Goal: Task Accomplishment & Management: Manage account settings

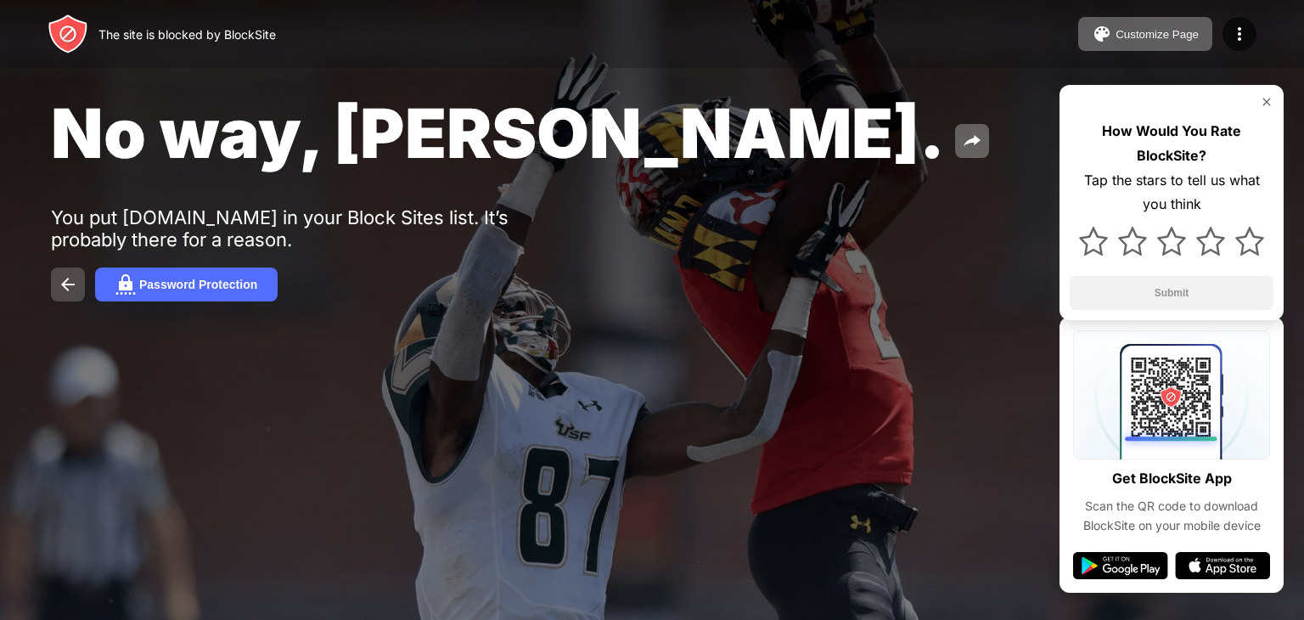
click at [68, 286] on img at bounding box center [68, 284] width 20 height 20
click at [183, 38] on div "The site is blocked by BlockSite" at bounding box center [186, 34] width 177 height 14
click at [1212, 18] on div "Customize Page Edit Block List Redirect Customize Block Page Upgrade Password P…" at bounding box center [1167, 34] width 178 height 34
click at [1234, 29] on img at bounding box center [1239, 34] width 20 height 20
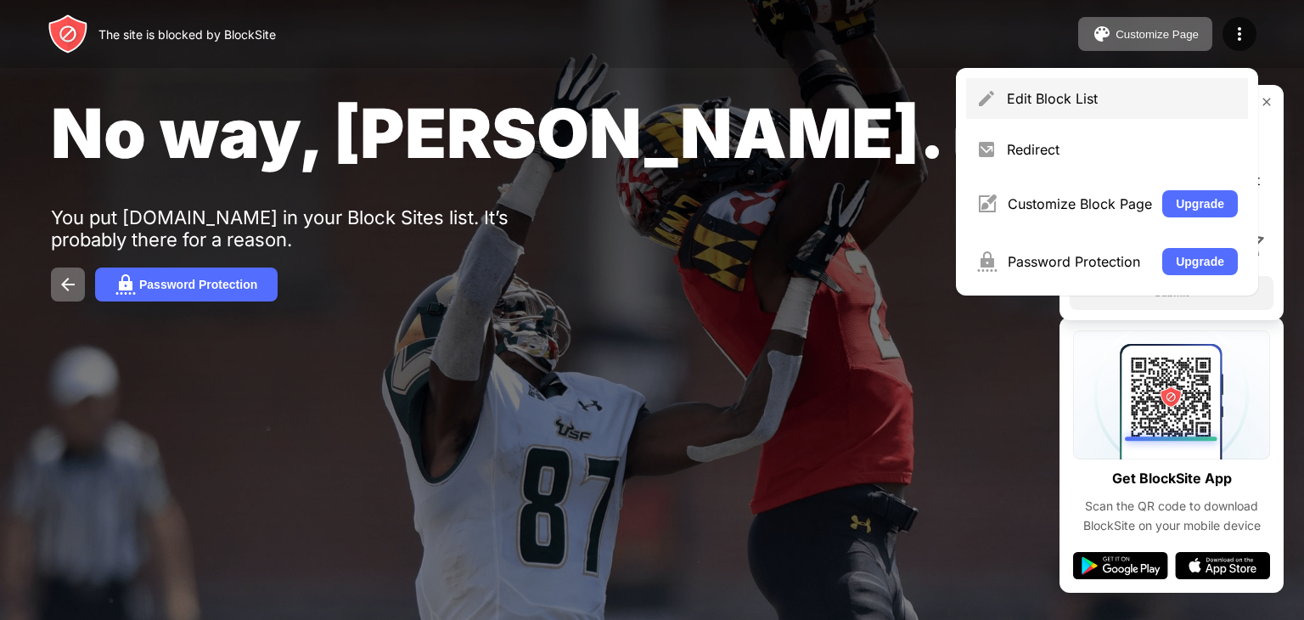
click at [1039, 95] on div "Edit Block List" at bounding box center [1122, 98] width 231 height 17
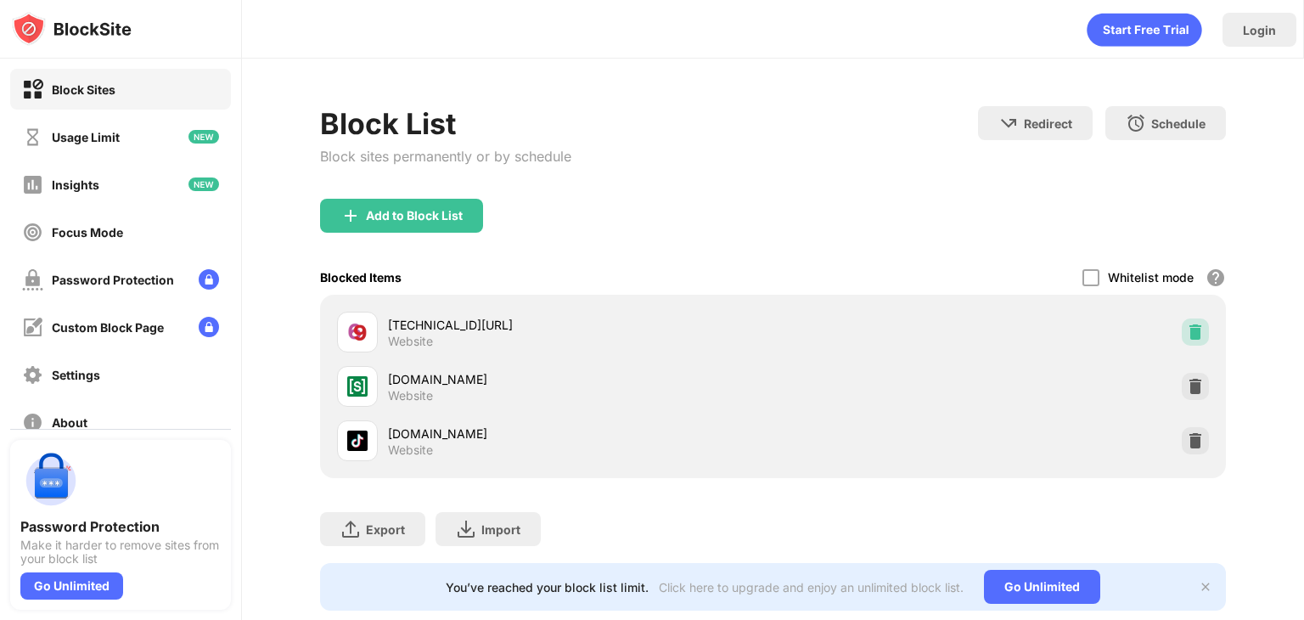
click at [1187, 335] on img at bounding box center [1195, 332] width 17 height 17
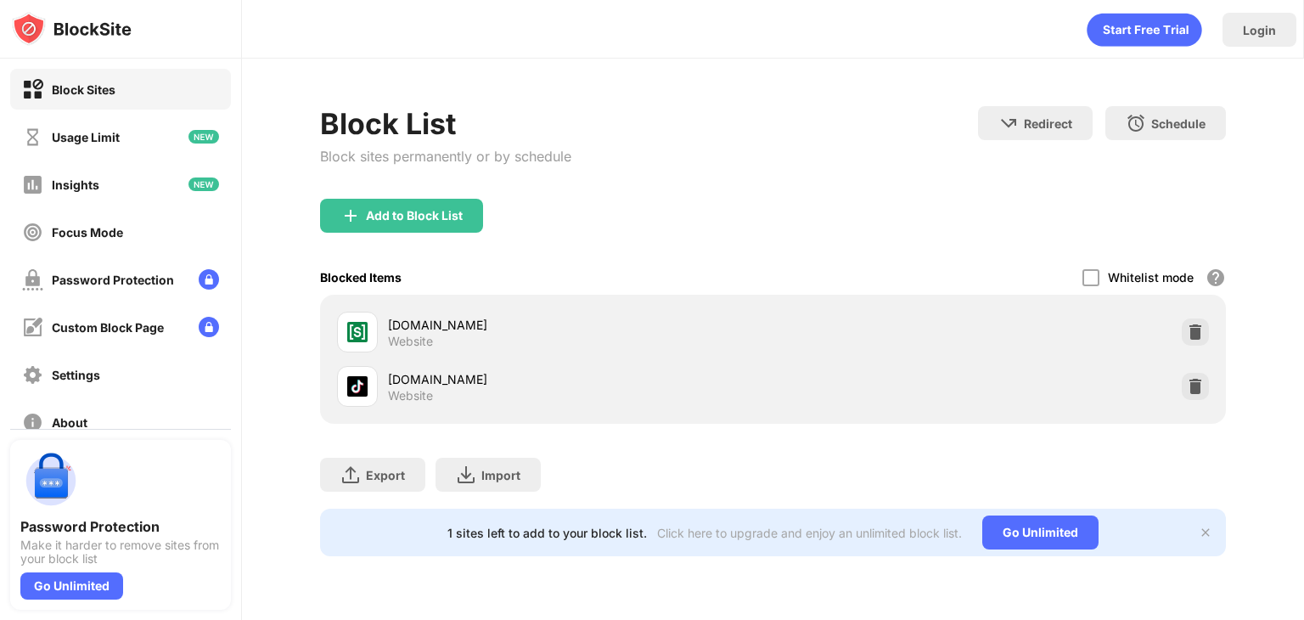
click at [1179, 335] on div "[DOMAIN_NAME] Website" at bounding box center [773, 332] width 886 height 54
click at [1192, 330] on img at bounding box center [1195, 332] width 17 height 17
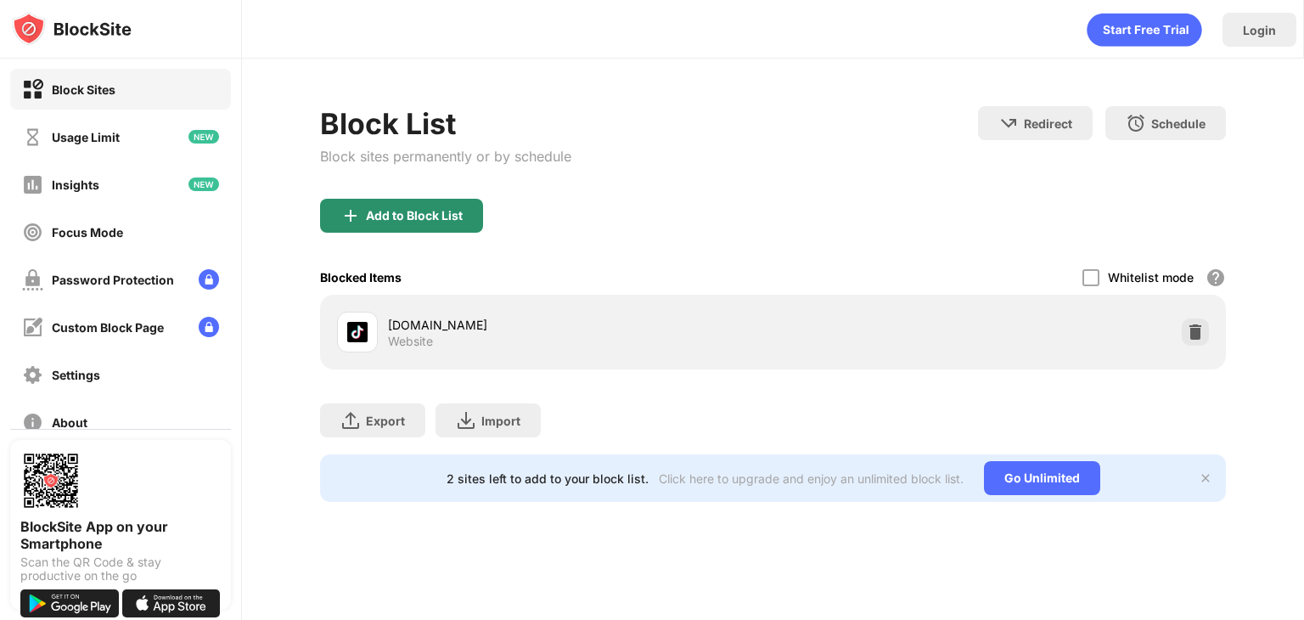
click at [424, 204] on div "Add to Block List" at bounding box center [401, 216] width 163 height 34
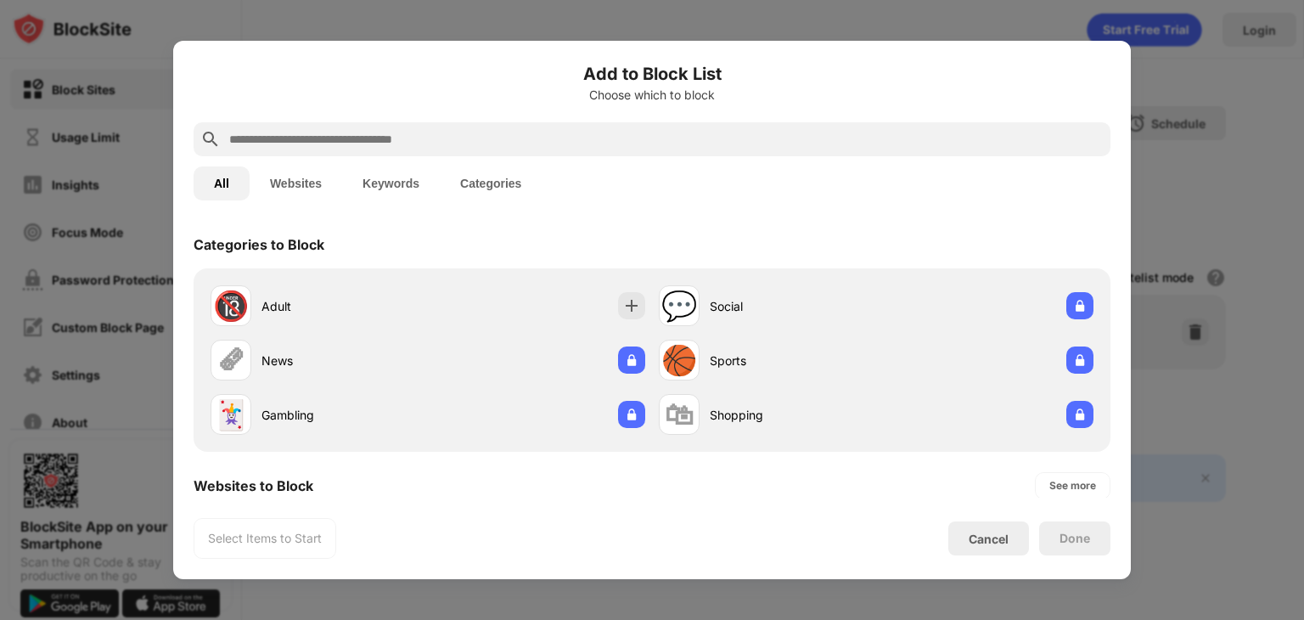
drag, startPoint x: 380, startPoint y: 123, endPoint x: 380, endPoint y: 133, distance: 10.2
click at [380, 133] on div at bounding box center [652, 139] width 917 height 34
click at [380, 133] on input "text" at bounding box center [666, 139] width 876 height 20
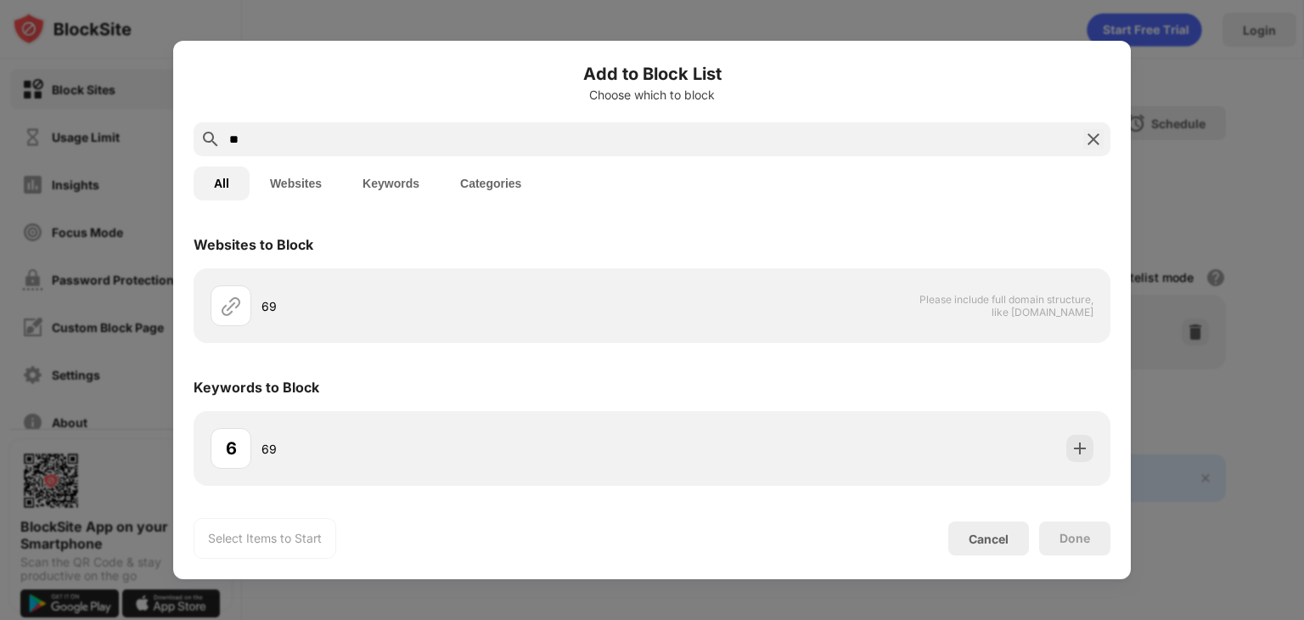
type input "*"
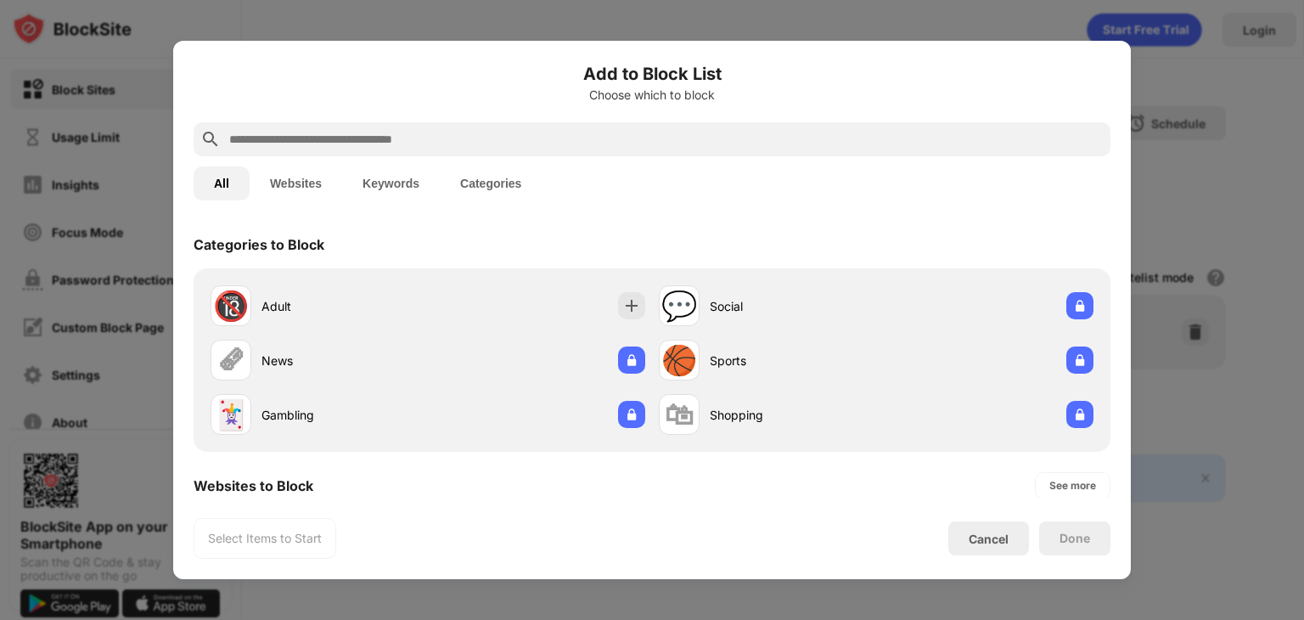
paste input "**********"
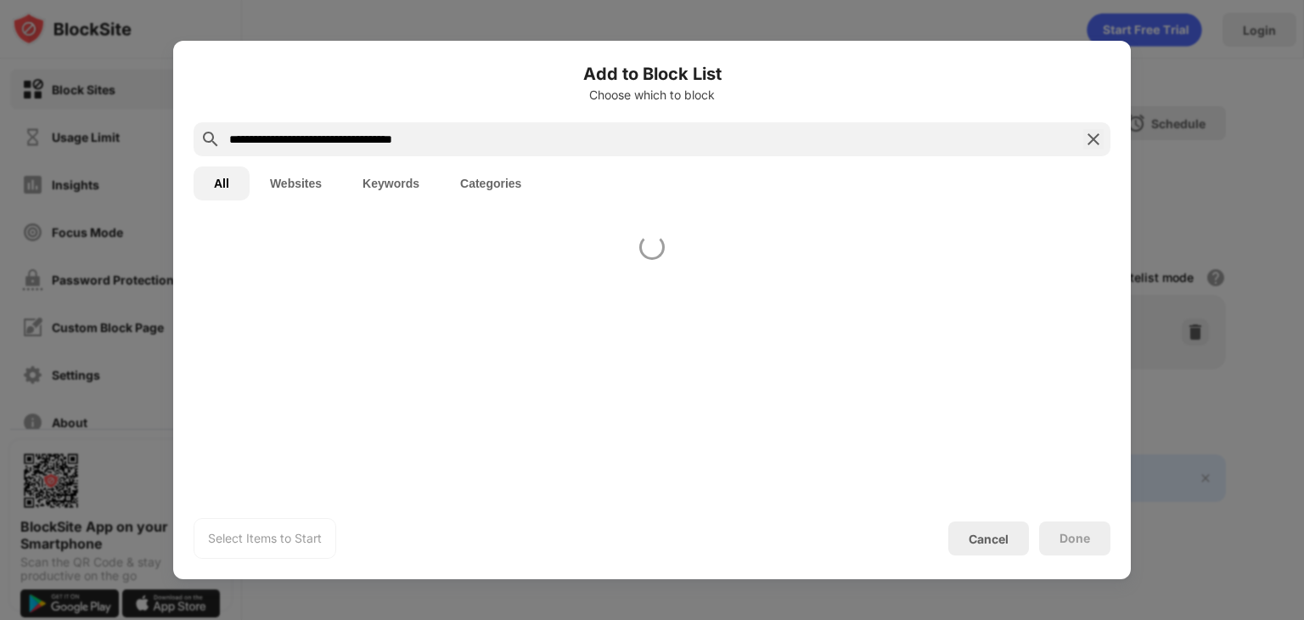
type input "**********"
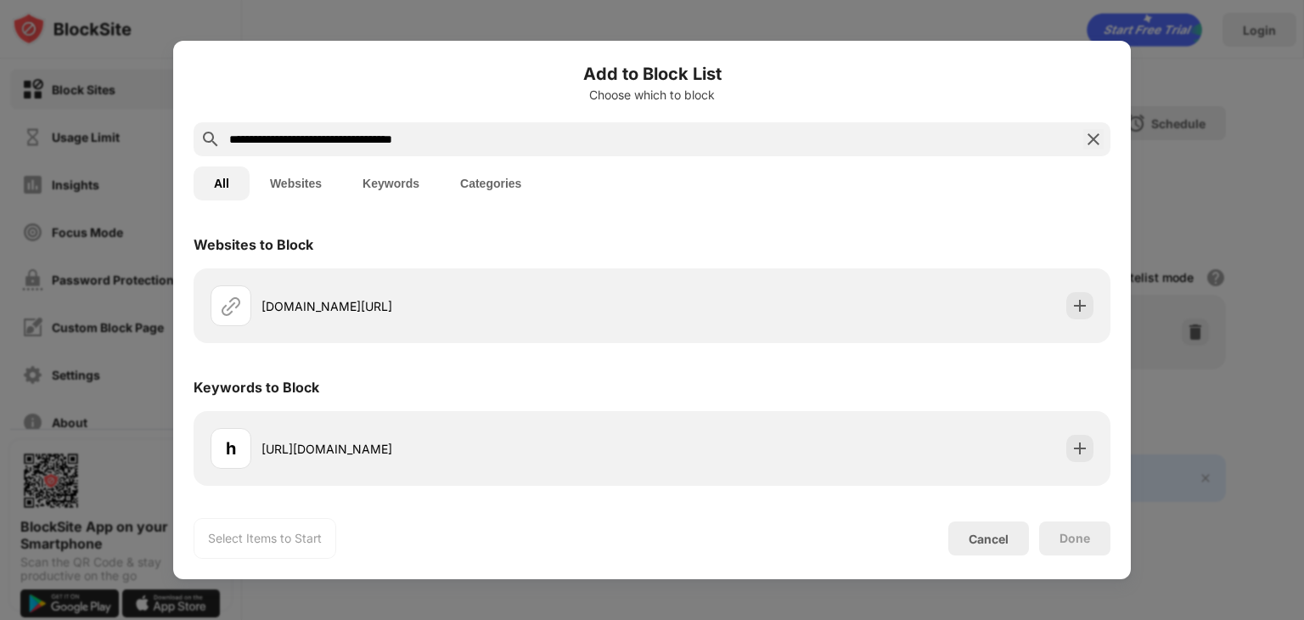
click at [307, 189] on button "Websites" at bounding box center [296, 183] width 93 height 34
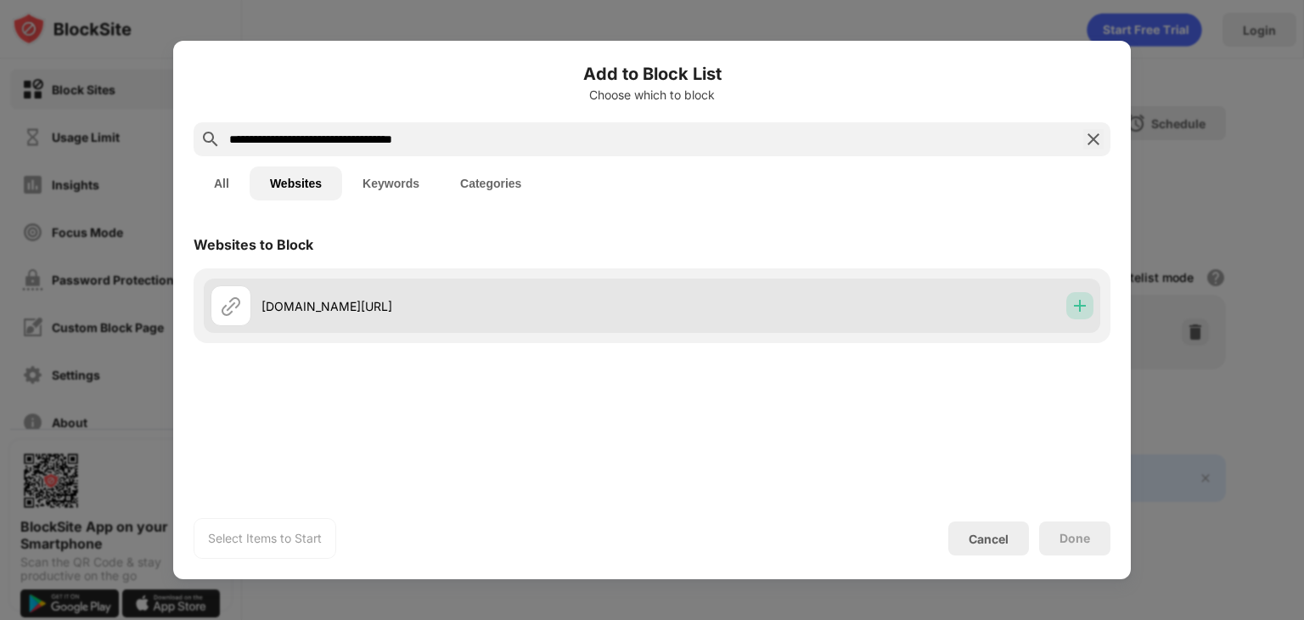
click at [1084, 308] on img at bounding box center [1080, 305] width 17 height 17
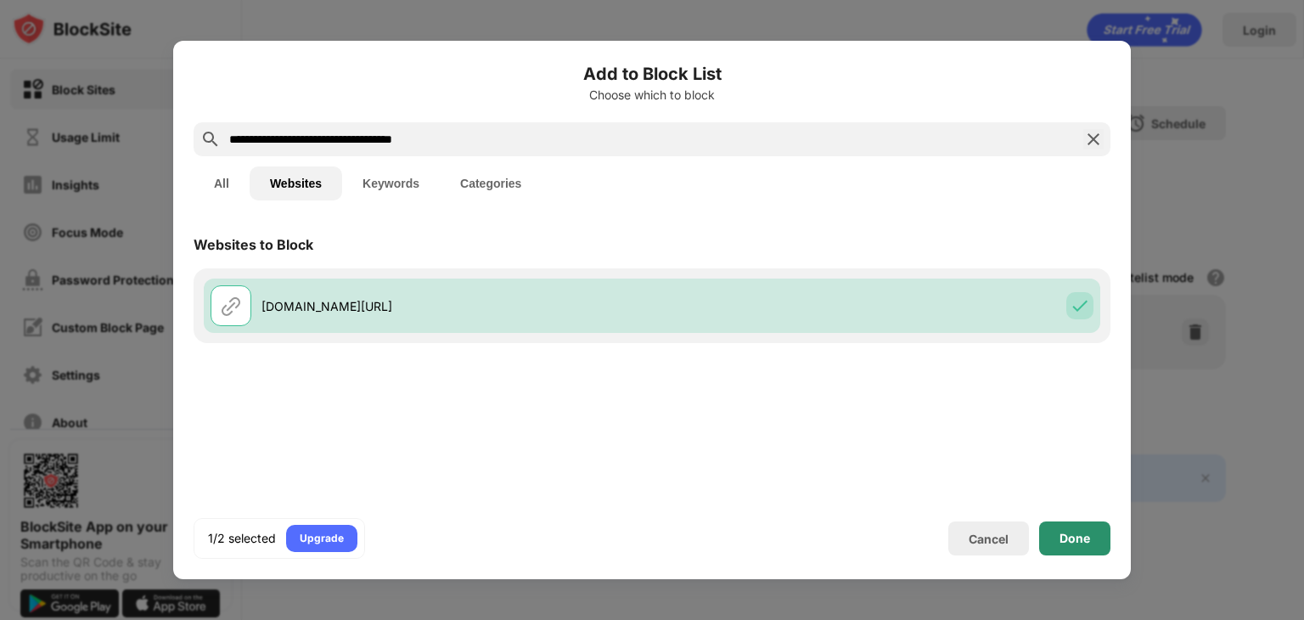
click at [1062, 542] on div "Done" at bounding box center [1075, 539] width 31 height 14
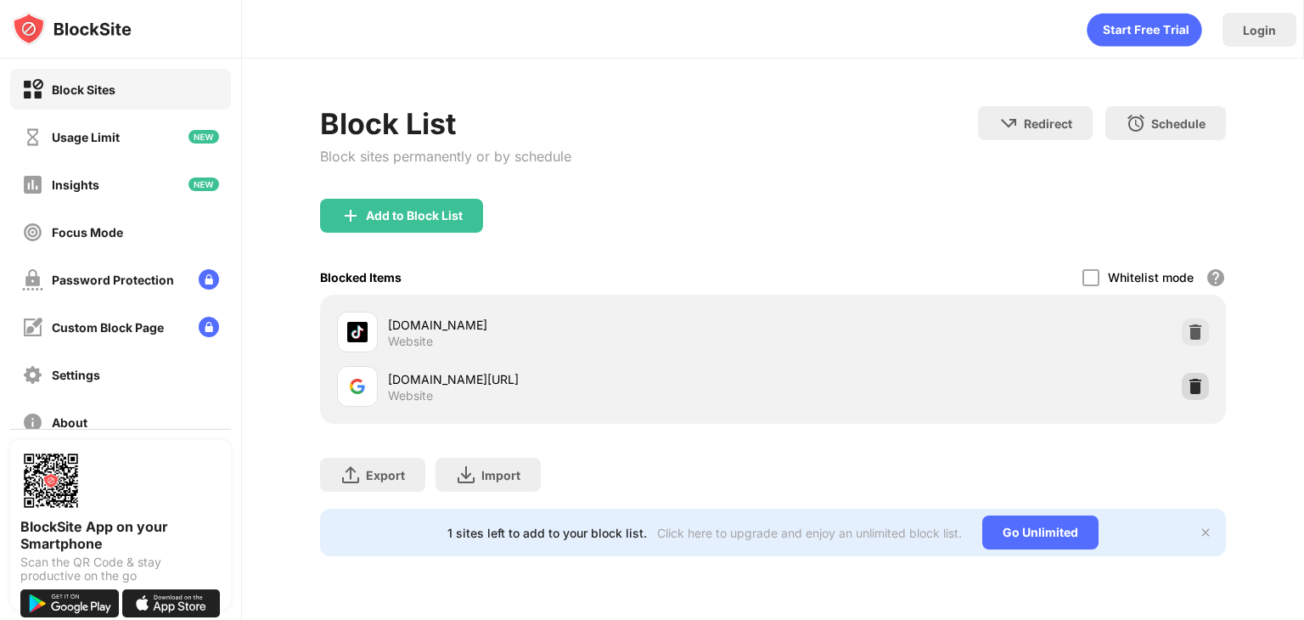
click at [1192, 385] on img at bounding box center [1195, 386] width 17 height 17
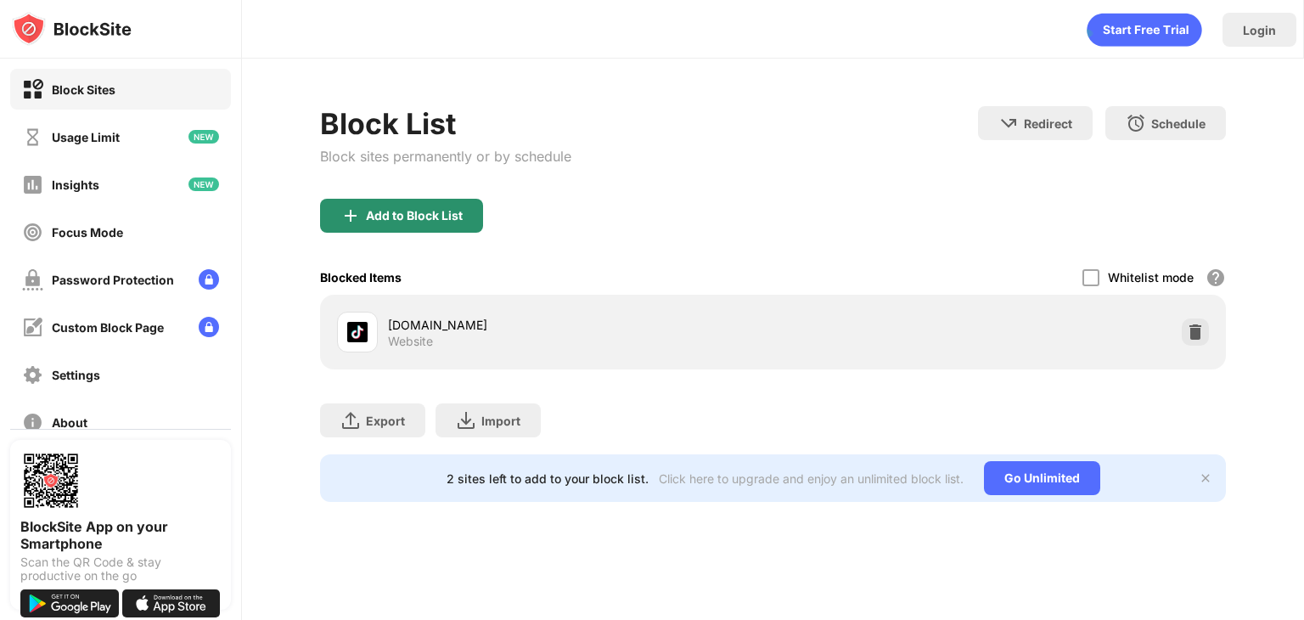
click at [432, 215] on div "Add to Block List" at bounding box center [414, 216] width 97 height 14
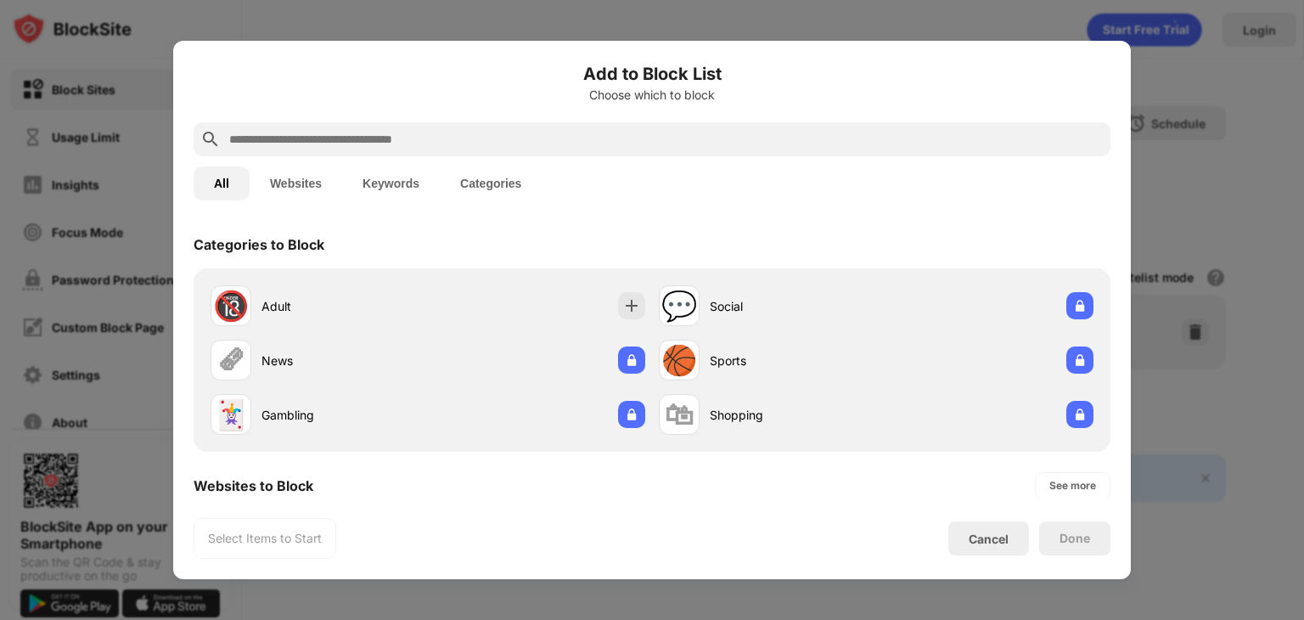
click at [496, 138] on input "text" at bounding box center [666, 139] width 876 height 20
paste input "**********"
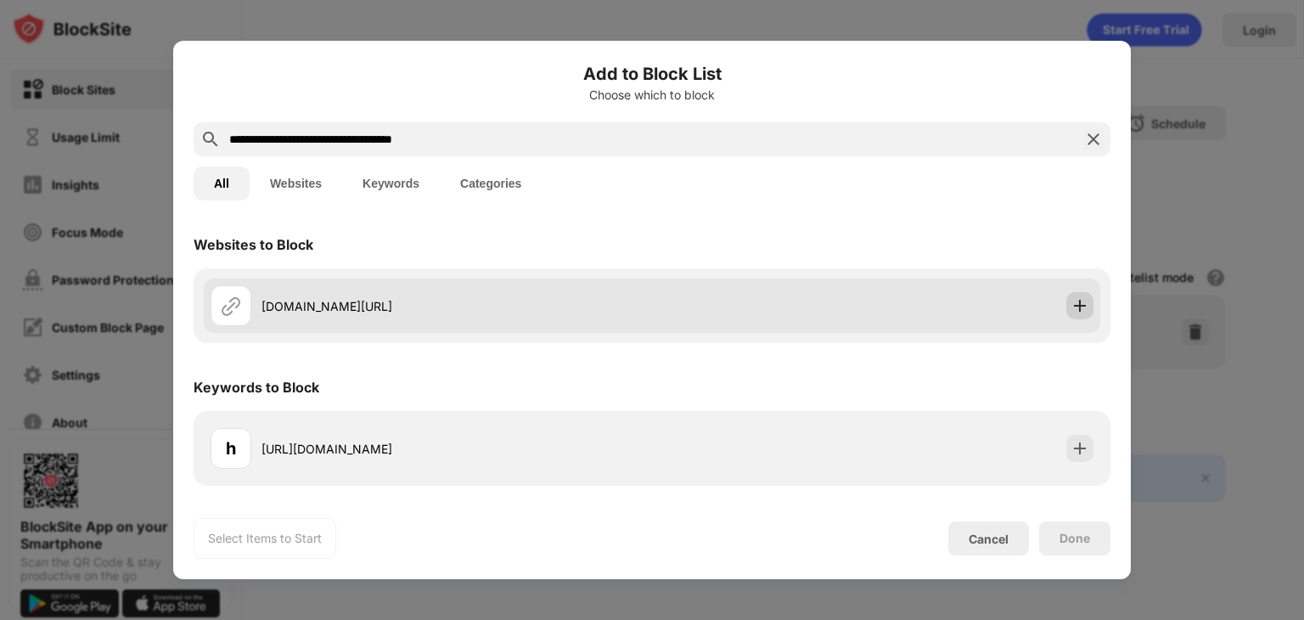
type input "**********"
click at [1079, 315] on div at bounding box center [1079, 305] width 27 height 27
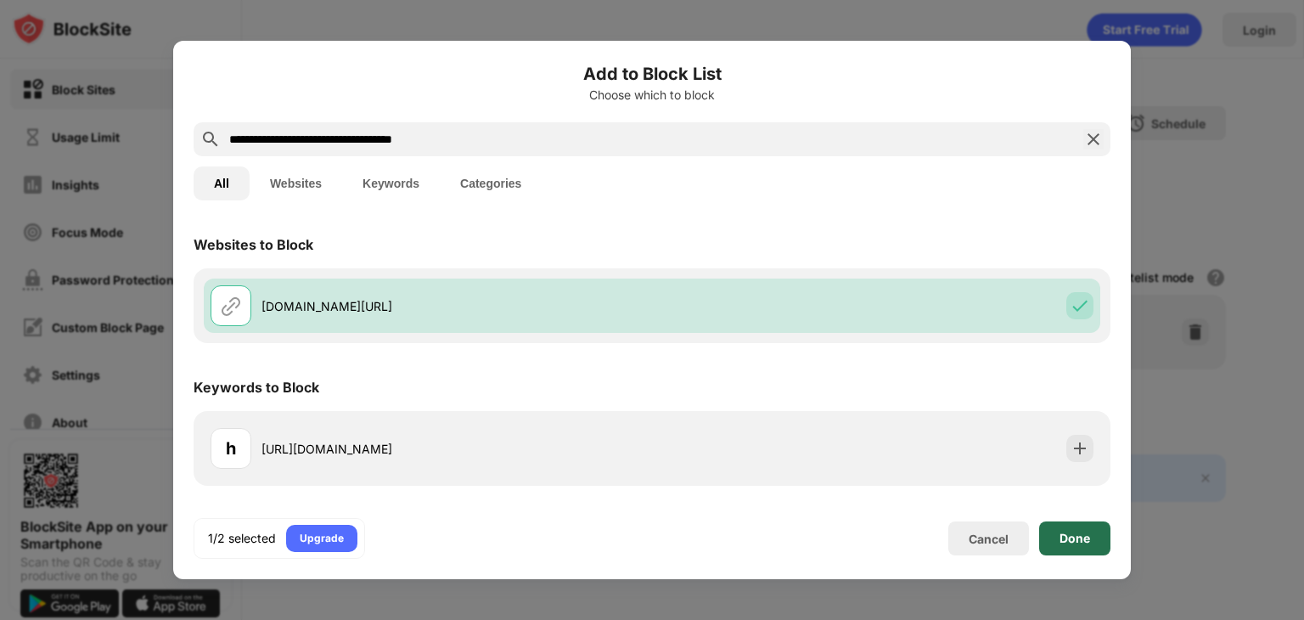
click at [1072, 539] on div "Done" at bounding box center [1075, 539] width 31 height 14
